Goal: Information Seeking & Learning: Find specific fact

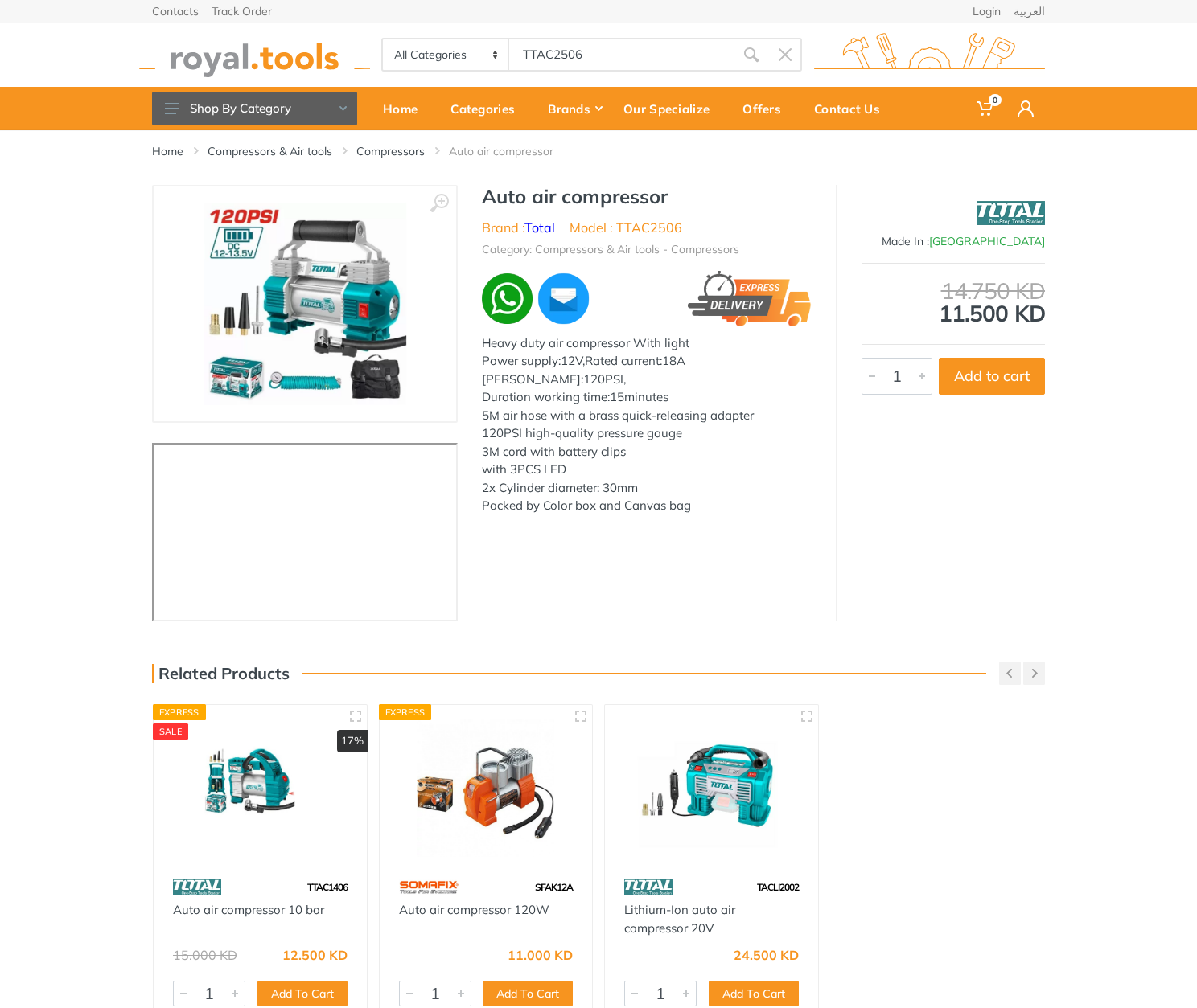
click at [493, 191] on h1 "Auto air compressor" at bounding box center [647, 196] width 329 height 23
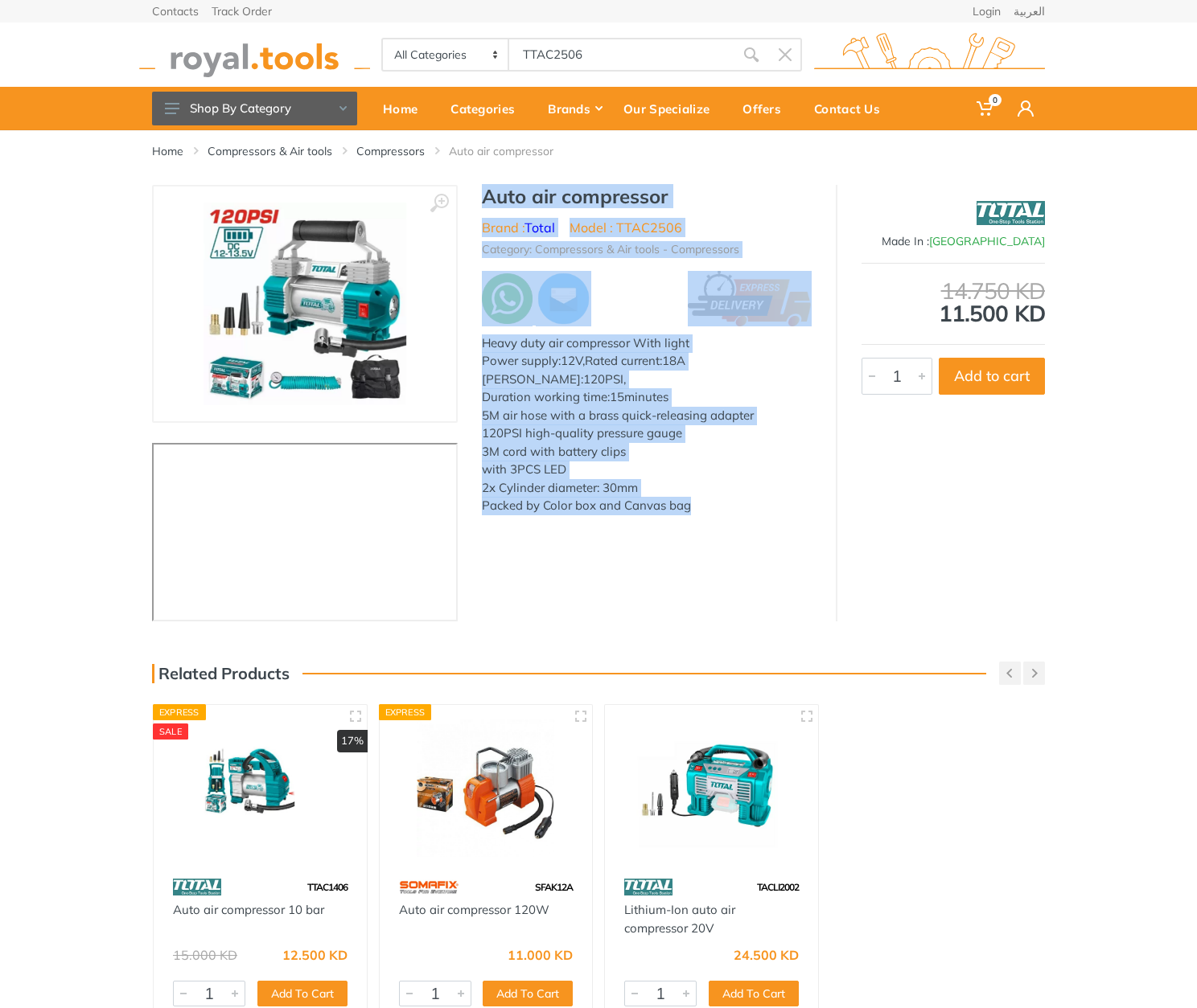
drag, startPoint x: 493, startPoint y: 191, endPoint x: 742, endPoint y: 523, distance: 415.0
click at [742, 523] on div "Auto air compressor Brand : Total Model : TTAC2506 Category: Compressors & Air …" at bounding box center [647, 355] width 378 height 340
copy div "Auto air compressor Brand : Total Model : TTAC2506 Category: Compressors & Air …"
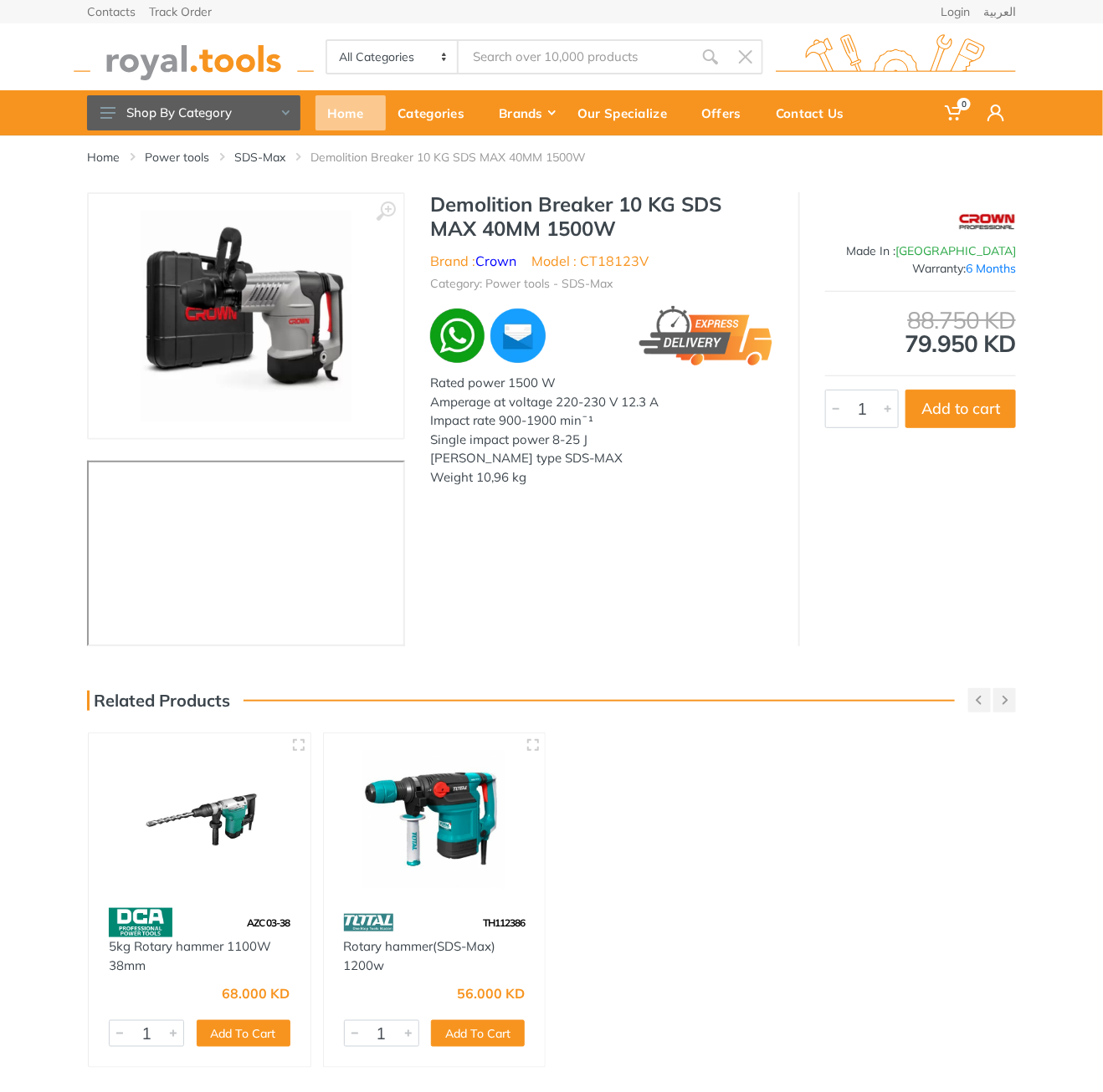
type input "CT18123V"
